Goal: Book appointment/travel/reservation

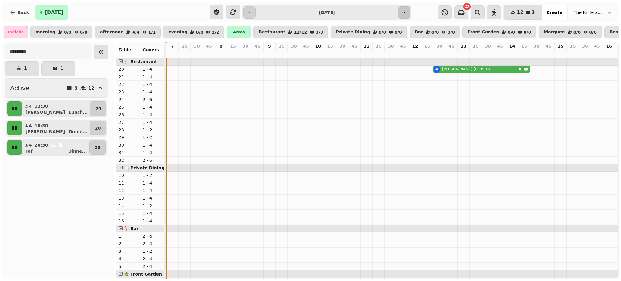
click at [406, 15] on icon "button" at bounding box center [404, 12] width 5 height 5
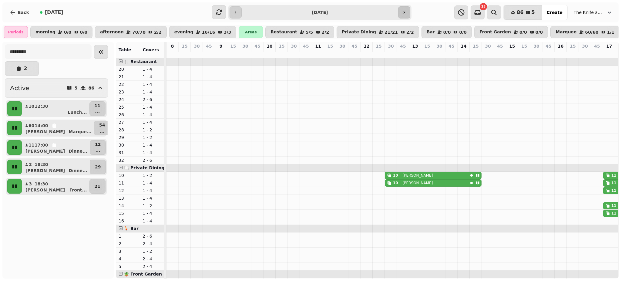
click at [406, 12] on icon "button" at bounding box center [404, 12] width 5 height 5
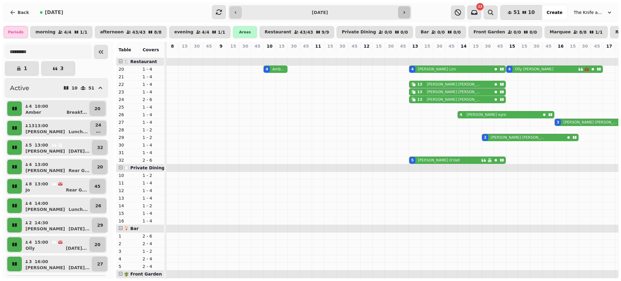
click at [405, 12] on icon "button" at bounding box center [405, 12] width 2 height 2
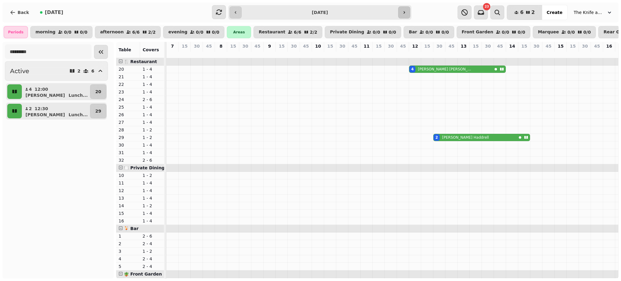
click at [405, 12] on icon "button" at bounding box center [405, 12] width 2 height 2
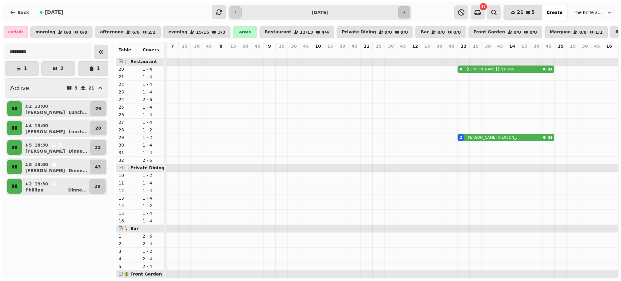
click at [405, 12] on icon "button" at bounding box center [405, 12] width 2 height 2
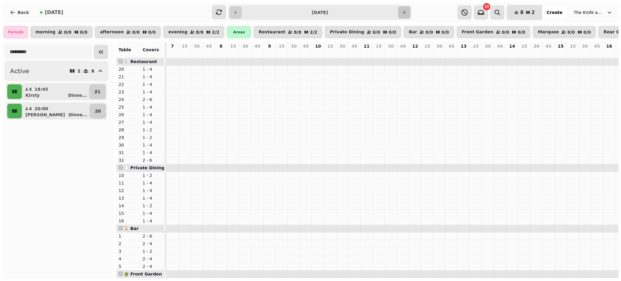
click at [405, 12] on icon "button" at bounding box center [405, 12] width 2 height 2
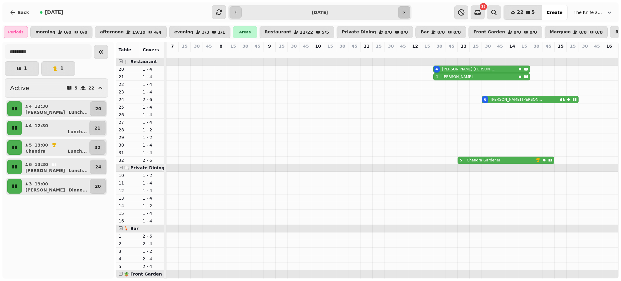
click at [405, 12] on icon "button" at bounding box center [405, 12] width 2 height 2
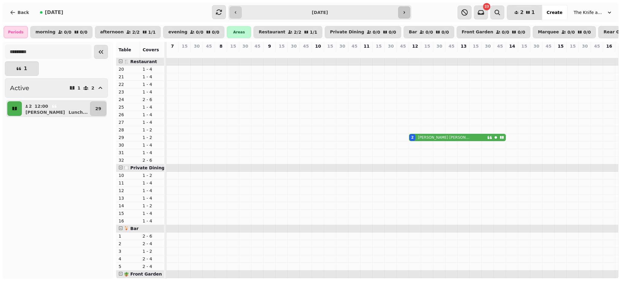
click at [405, 12] on icon "button" at bounding box center [405, 12] width 2 height 2
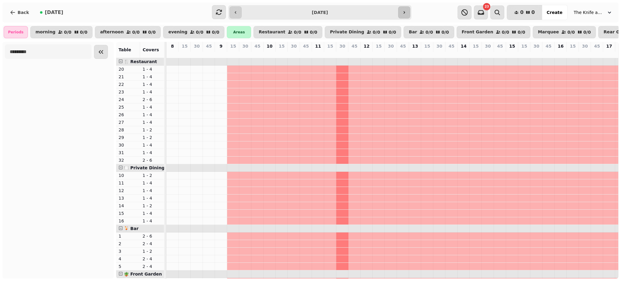
click at [405, 12] on icon "button" at bounding box center [405, 12] width 2 height 2
type input "**********"
